Goal: Transaction & Acquisition: Book appointment/travel/reservation

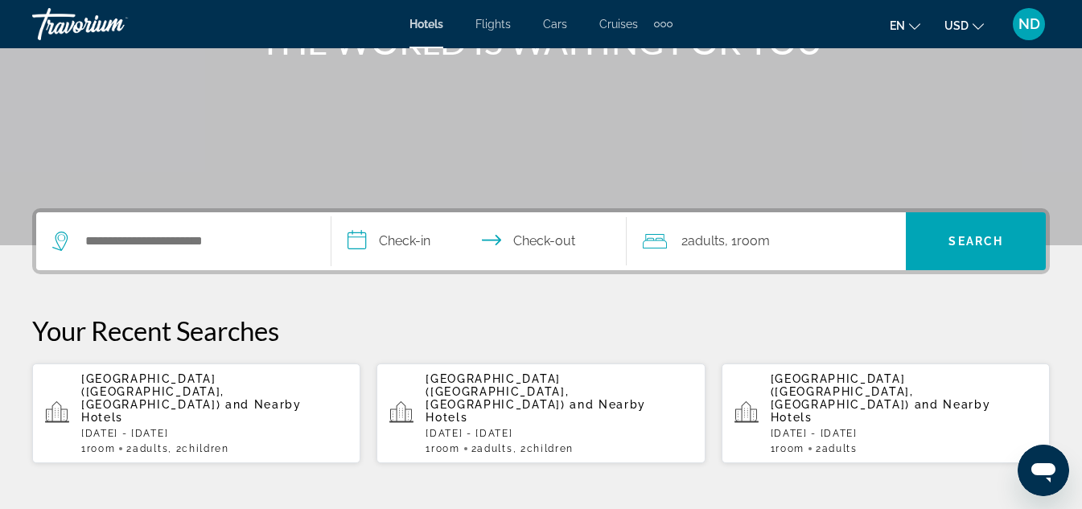
scroll to position [241, 0]
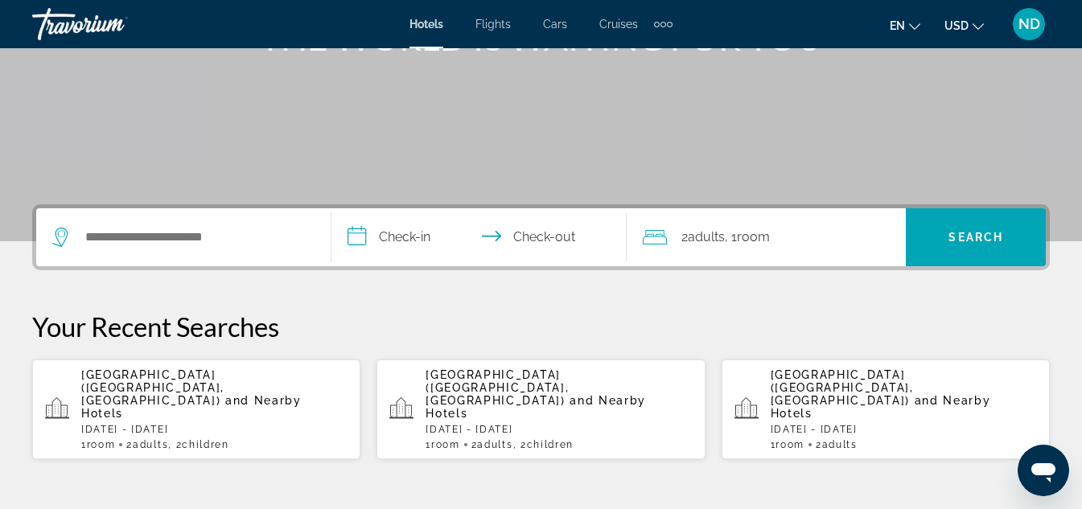
click at [185, 424] on p "[DATE] - [DATE]" at bounding box center [214, 429] width 266 height 11
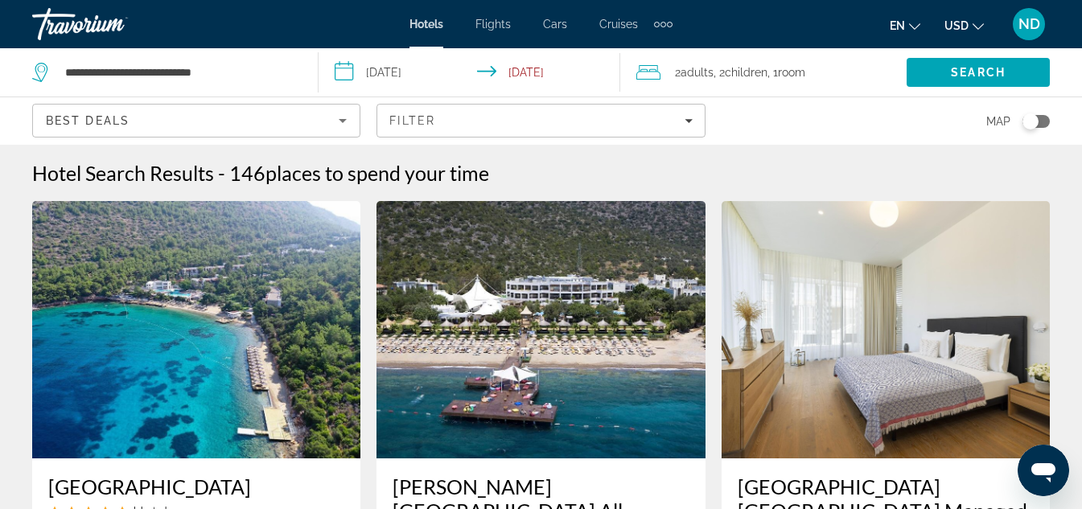
scroll to position [15, 0]
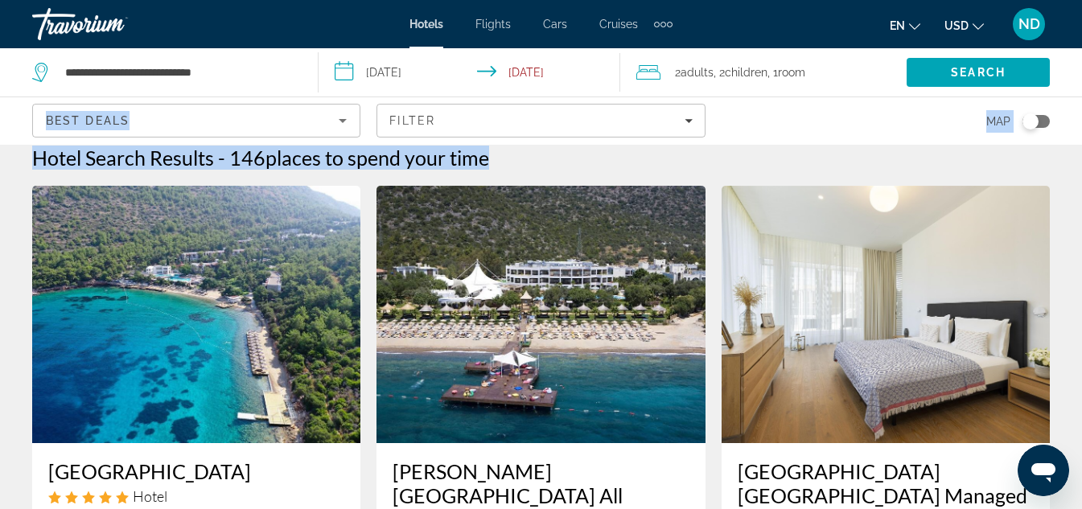
drag, startPoint x: 1081, startPoint y: 93, endPoint x: 1093, endPoint y: 106, distance: 17.7
click at [1082, 106] on html "**********" at bounding box center [541, 239] width 1082 height 509
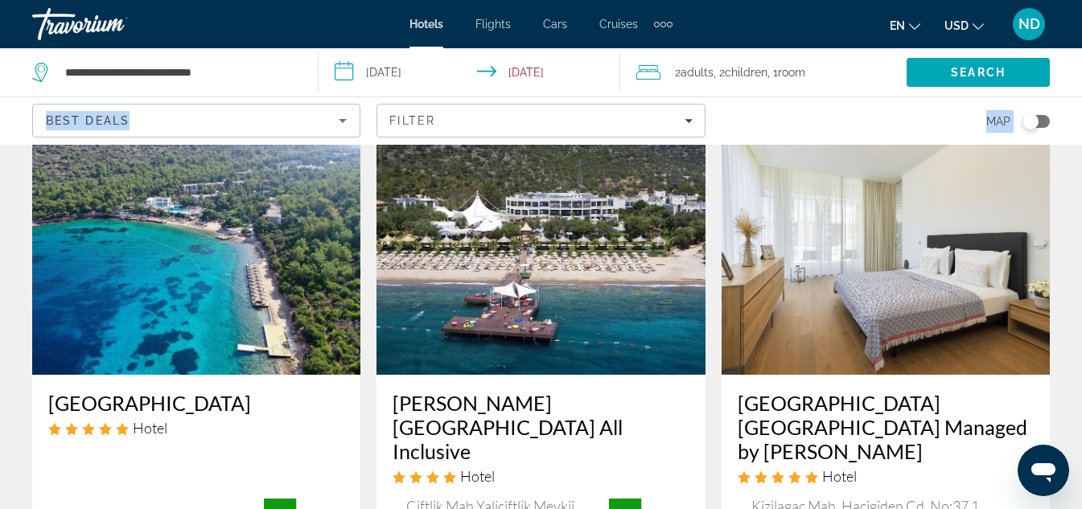
scroll to position [0, 0]
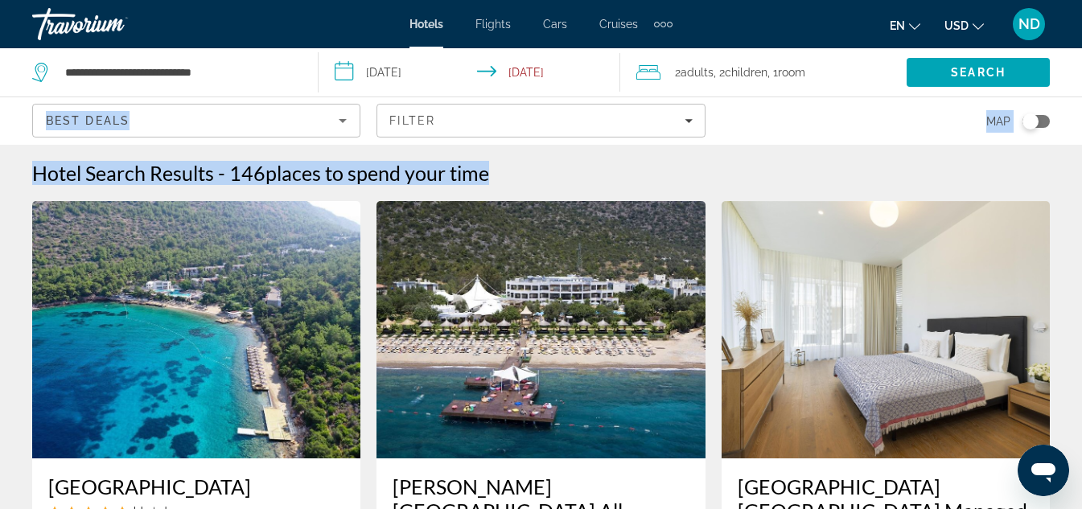
click at [867, 75] on div "2 Adult Adults , 2 Child Children , 1 Room rooms" at bounding box center [771, 72] width 270 height 23
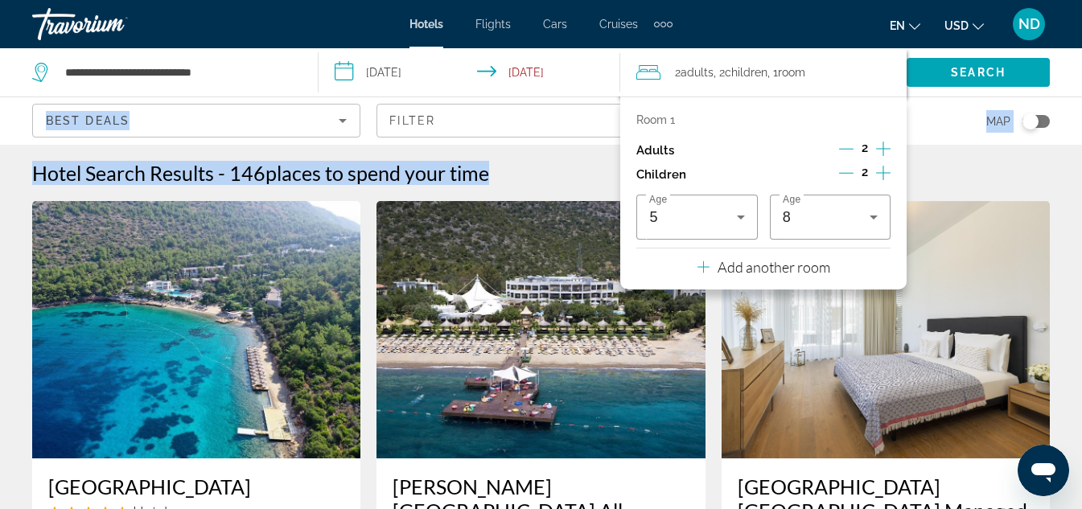
click at [849, 169] on icon "Decrement children" at bounding box center [846, 173] width 14 height 14
click at [849, 169] on icon "Decrement children" at bounding box center [847, 173] width 14 height 14
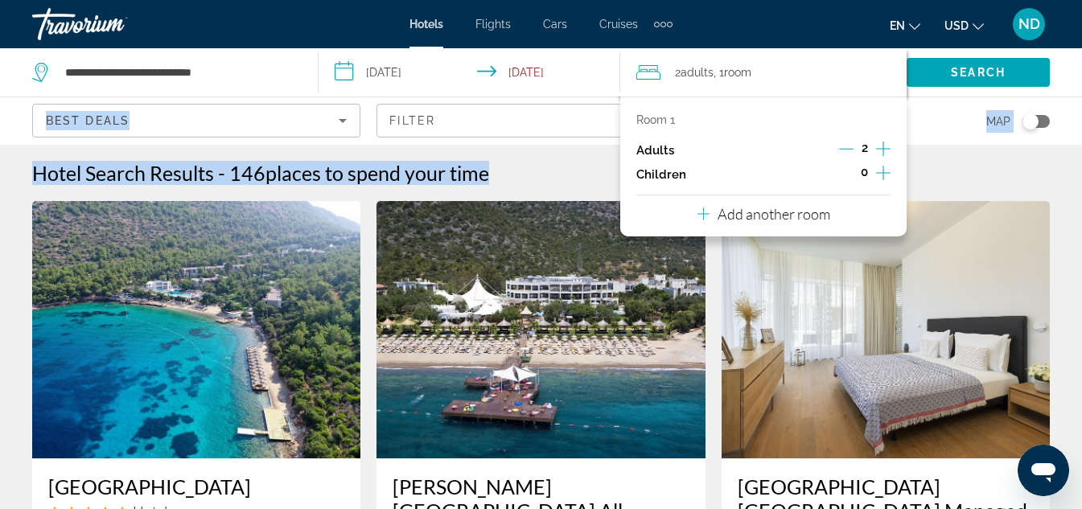
click at [934, 120] on div "Map" at bounding box center [886, 120] width 328 height 47
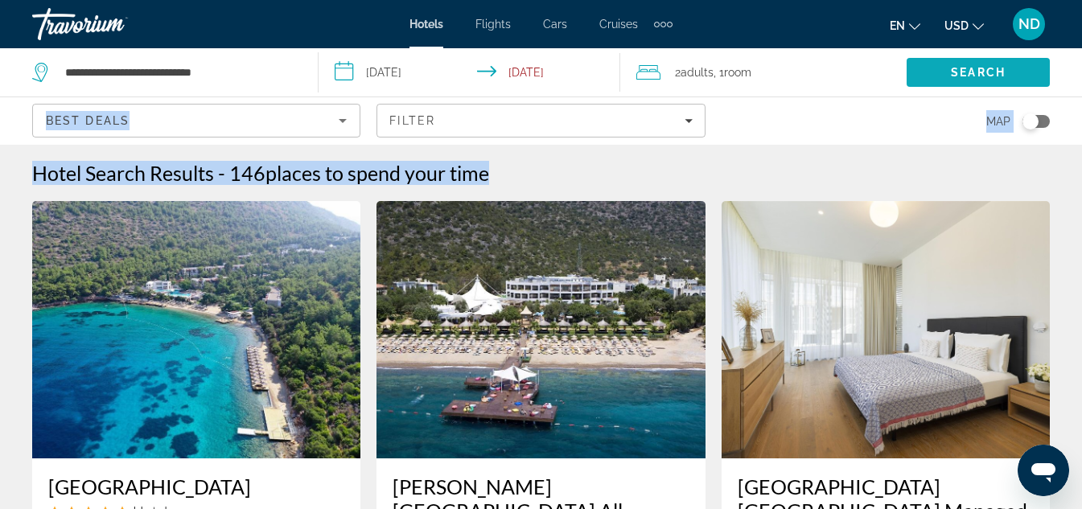
click at [962, 56] on span "Search" at bounding box center [978, 72] width 143 height 39
